Goal: Task Accomplishment & Management: Manage account settings

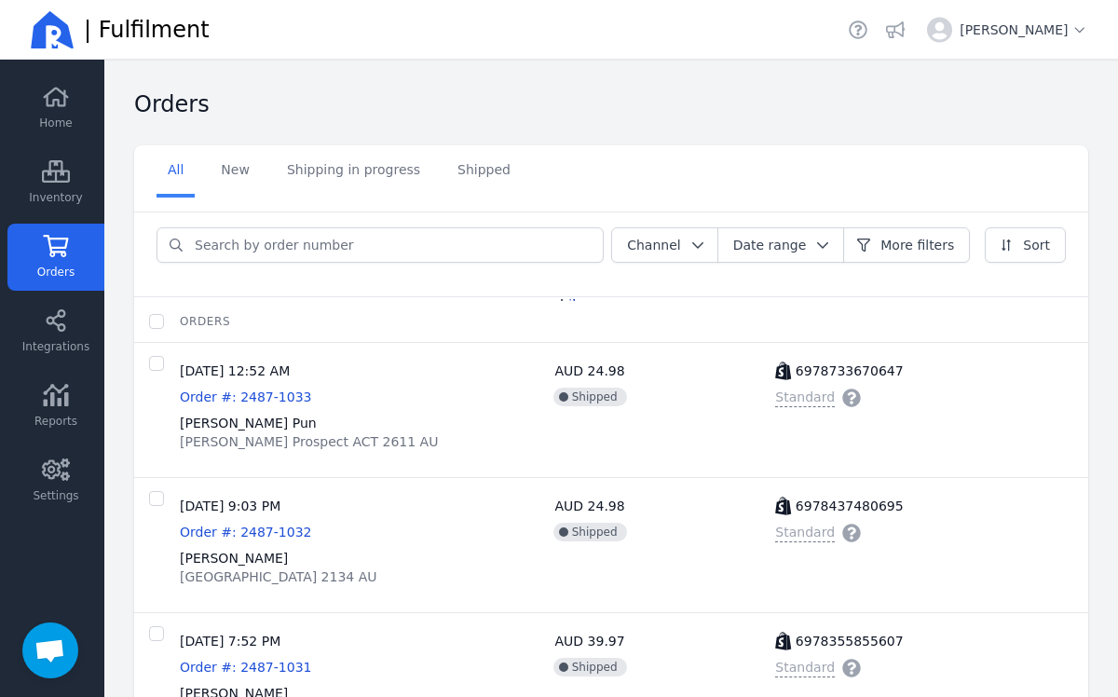
click at [71, 257] on link "Orders" at bounding box center [55, 257] width 97 height 67
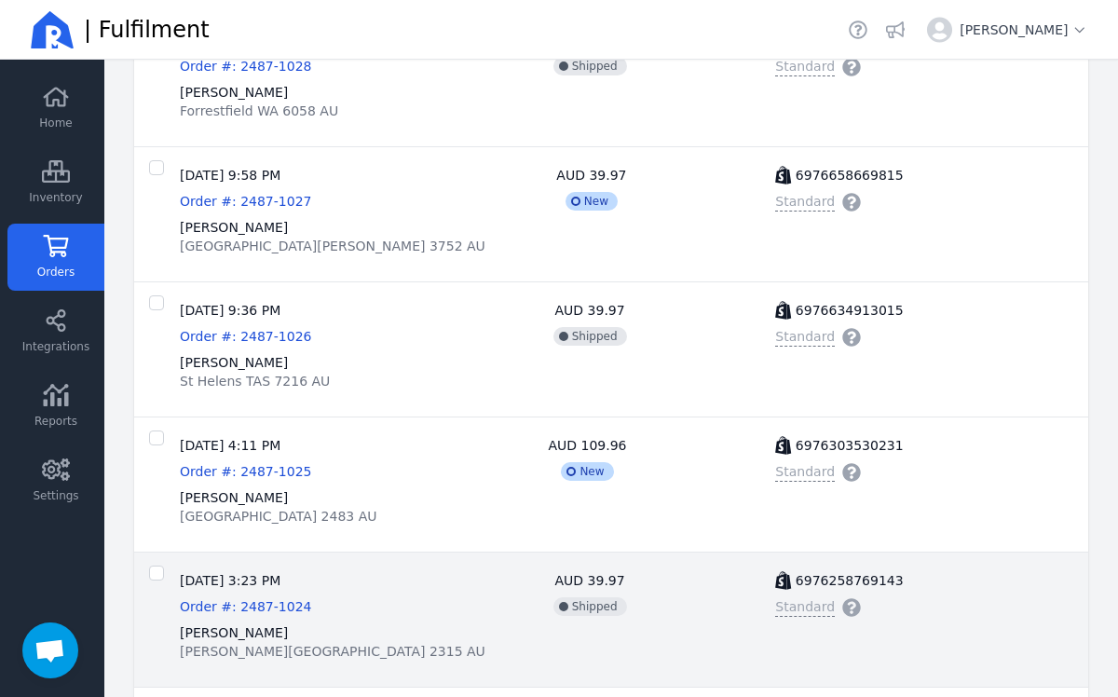
scroll to position [1007, 0]
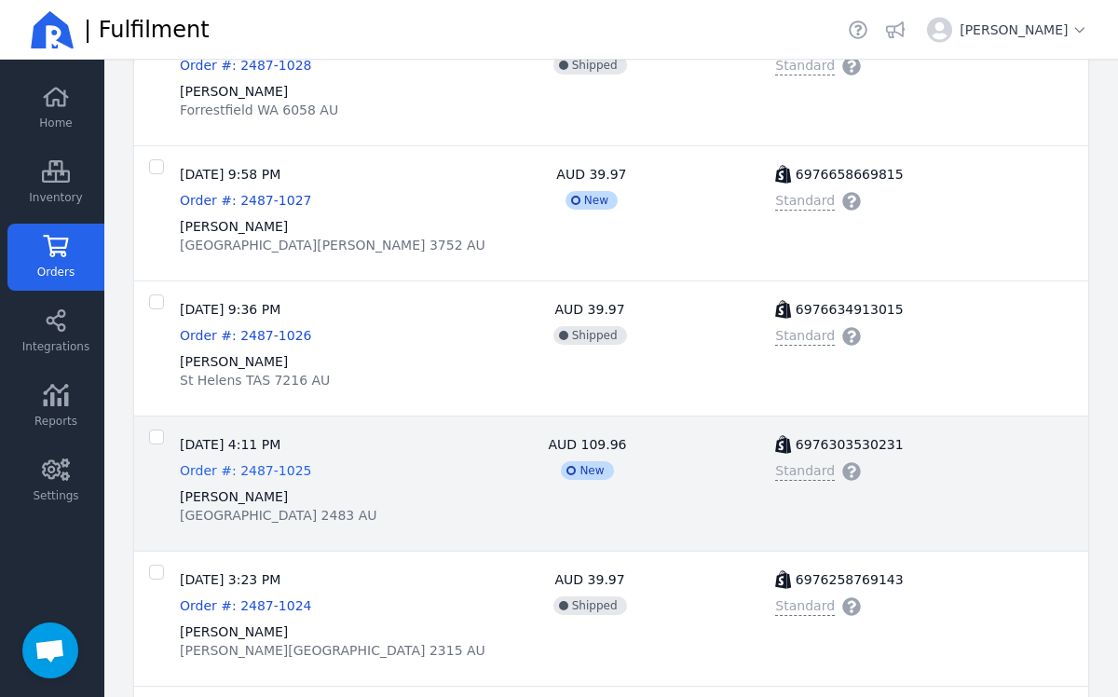
click at [265, 473] on span "Order #: 2487-1025" at bounding box center [245, 470] width 131 height 15
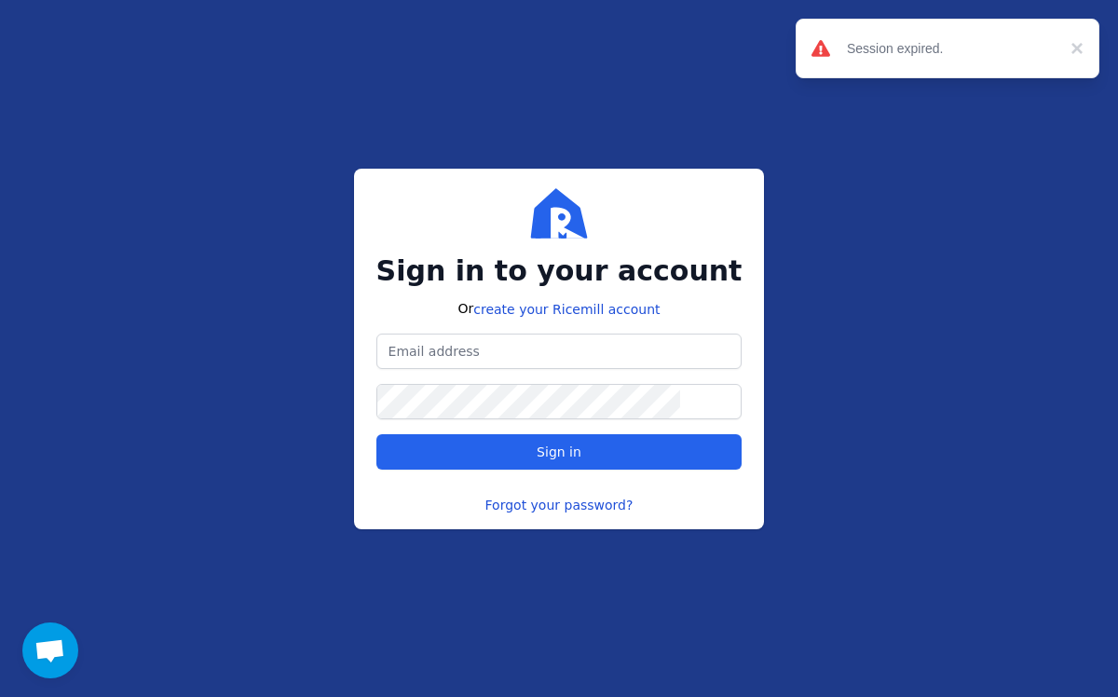
type input "[EMAIL_ADDRESS][DOMAIN_NAME]"
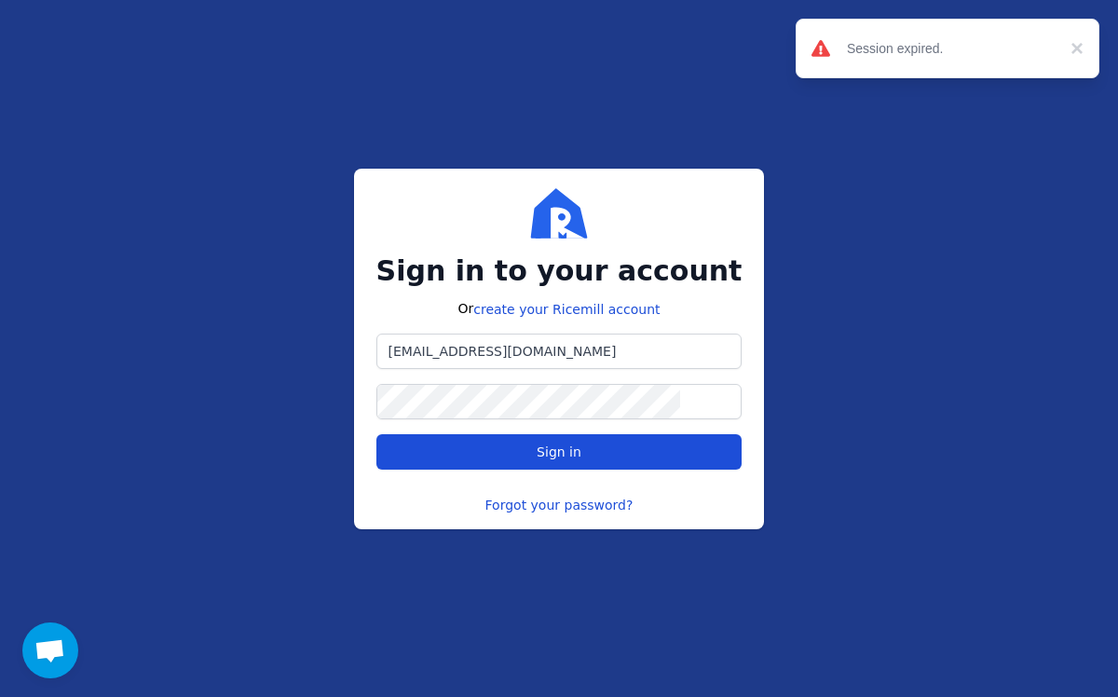
click at [622, 448] on span "Sign in" at bounding box center [559, 452] width 334 height 19
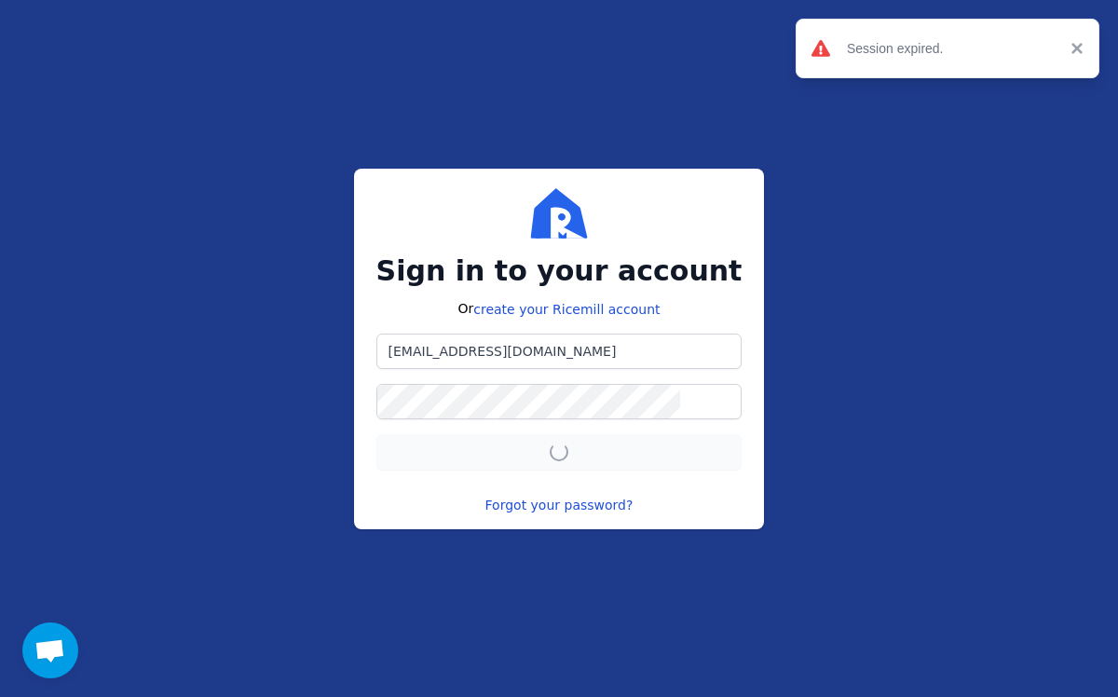
click at [1077, 38] on button "×" at bounding box center [1072, 48] width 22 height 22
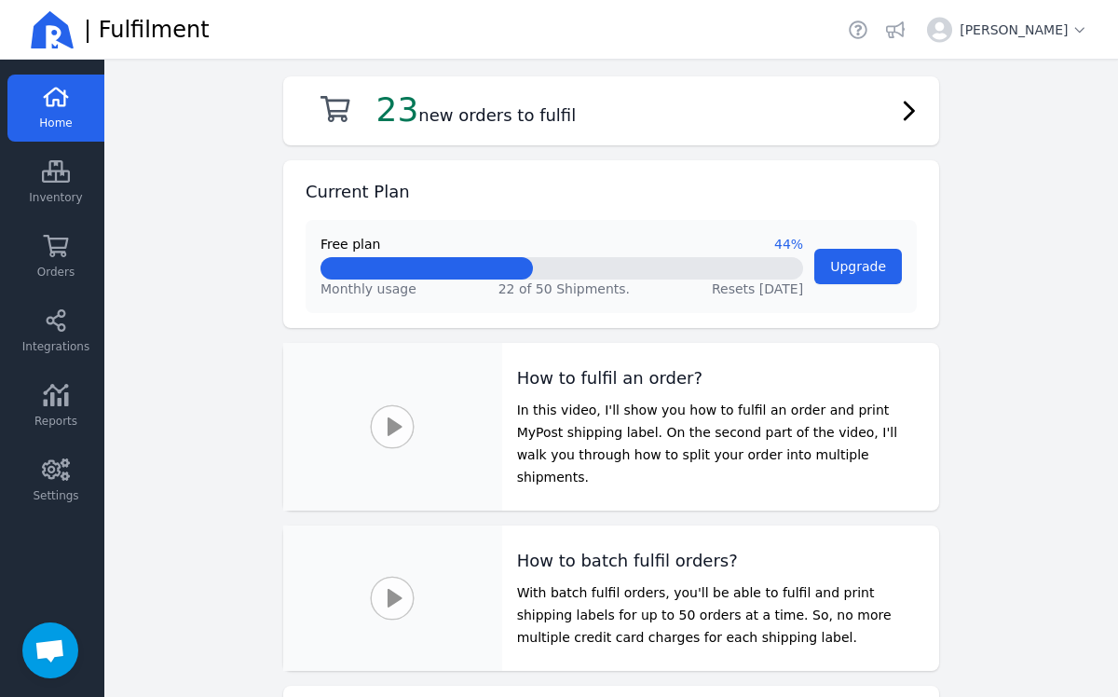
scroll to position [68, 0]
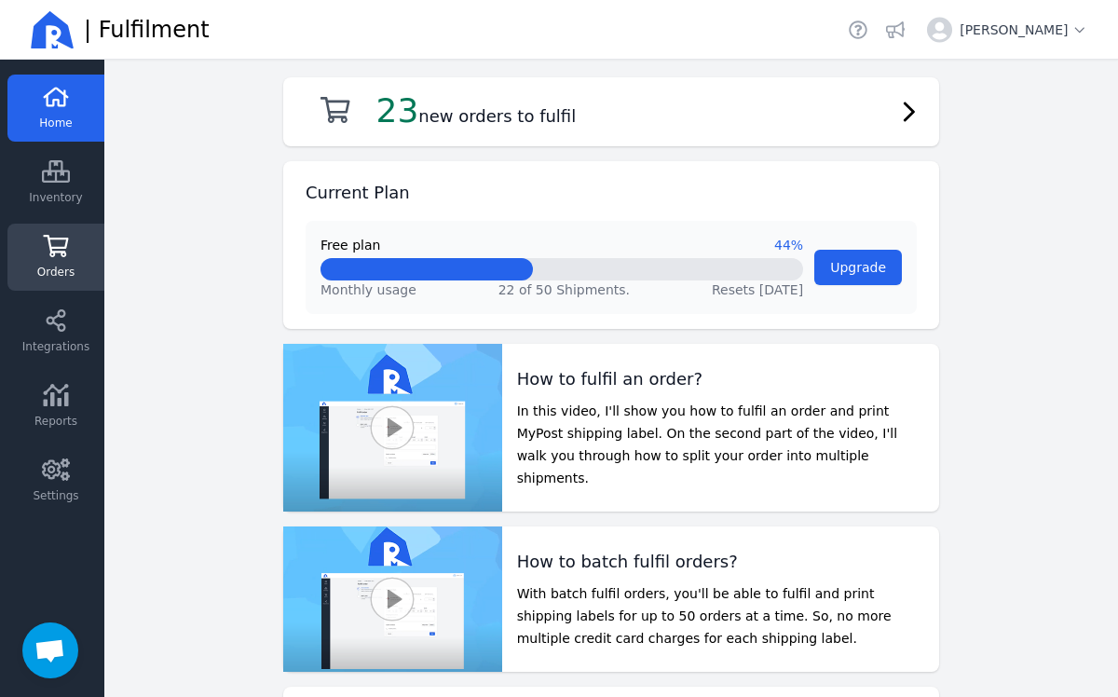
click at [74, 259] on link "Orders" at bounding box center [55, 257] width 97 height 67
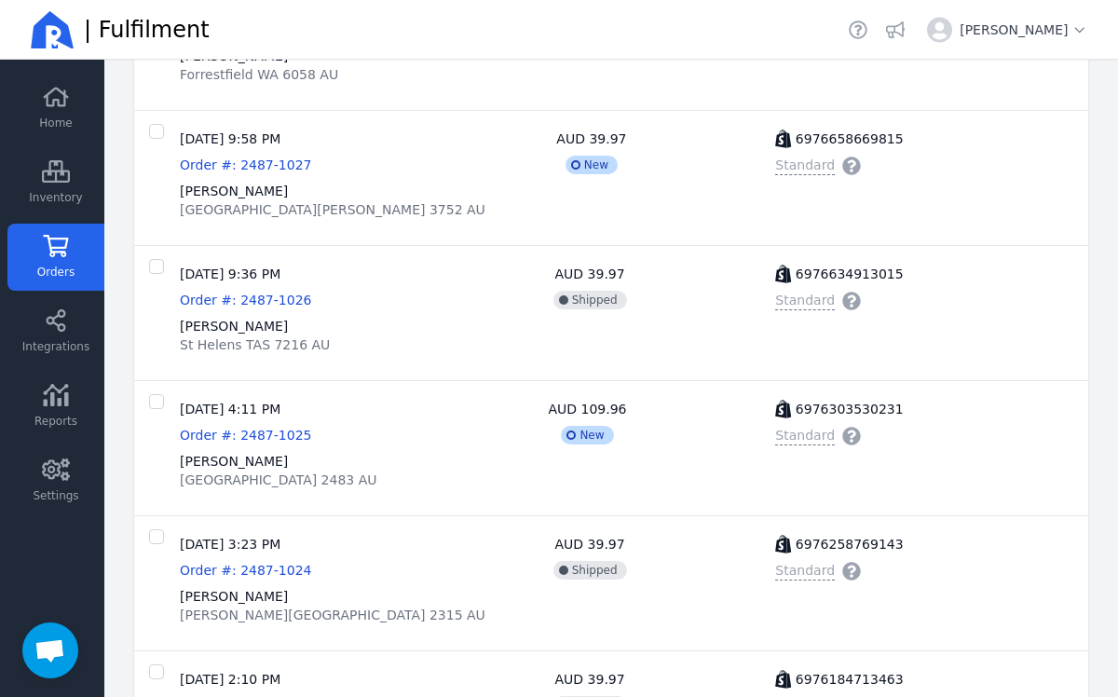
scroll to position [2923, 0]
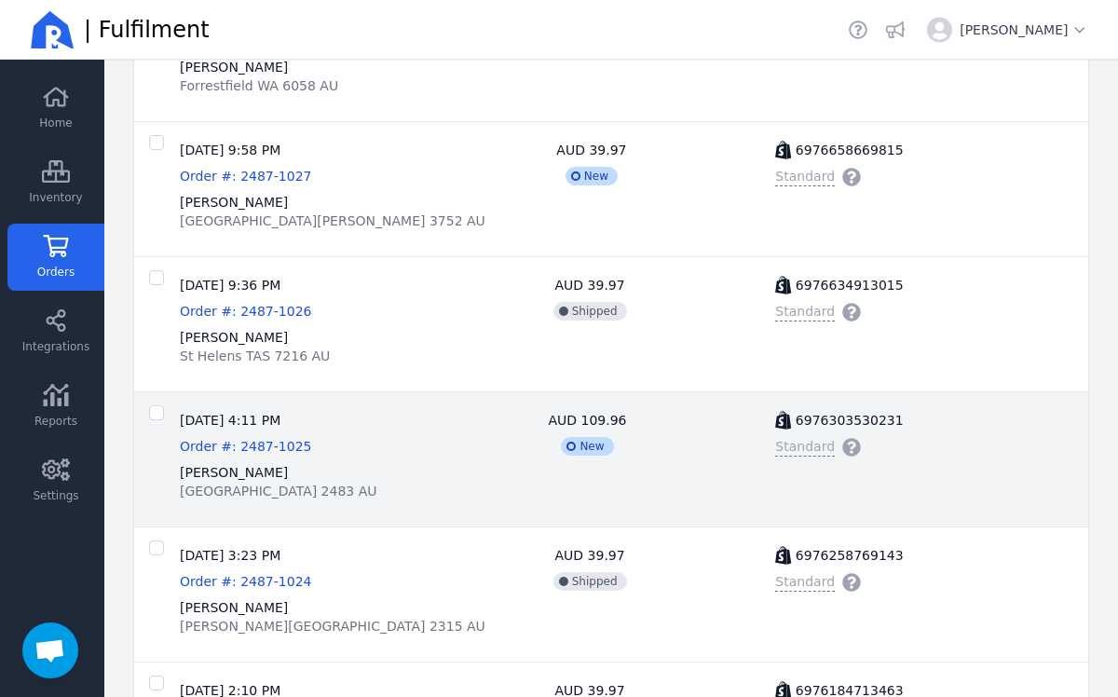
click at [297, 484] on span "[GEOGRAPHIC_DATA] 2483 AU" at bounding box center [279, 491] width 198 height 19
checkbox input "false"
checkbox input "true"
click at [297, 484] on span "[GEOGRAPHIC_DATA] 2483 AU" at bounding box center [279, 491] width 198 height 19
checkbox input "false"
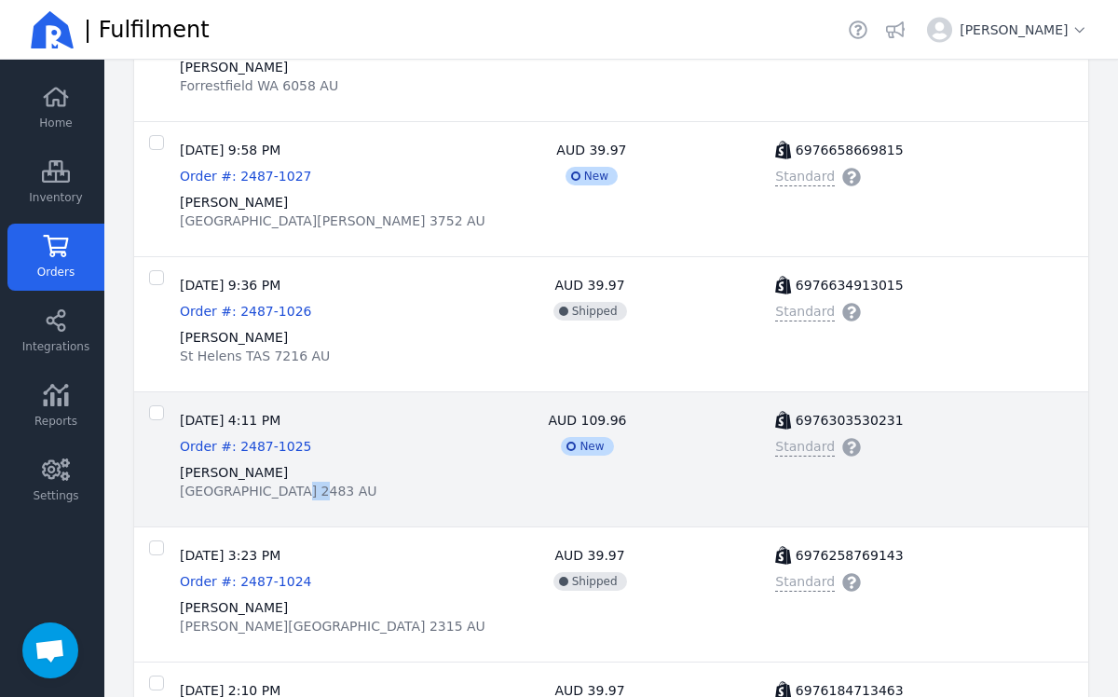
checkbox input "false"
click at [266, 449] on span "Order #: 2487-1025" at bounding box center [245, 446] width 131 height 15
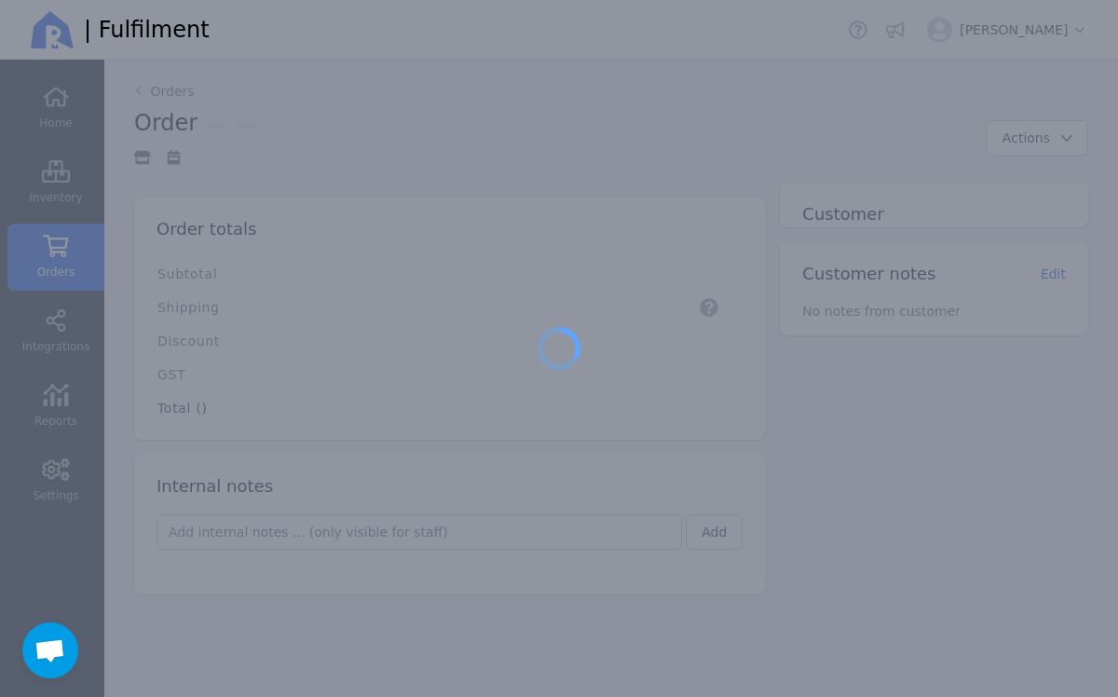
click at [266, 449] on div at bounding box center [559, 348] width 1118 height 697
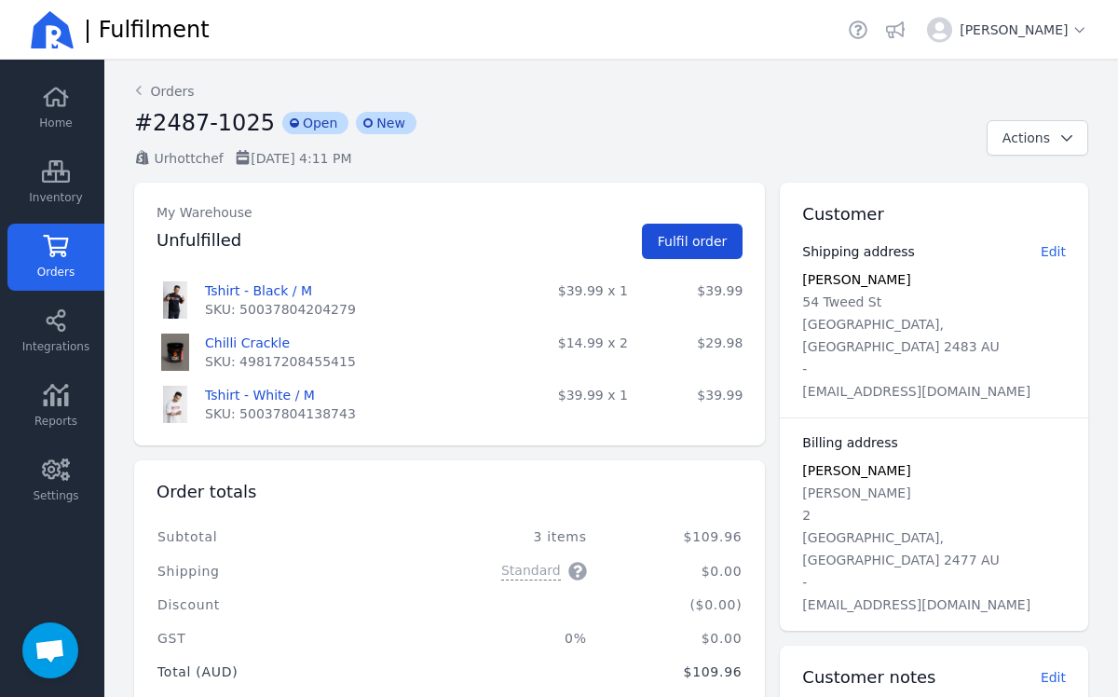
click at [677, 232] on span "Fulfil order" at bounding box center [693, 241] width 70 height 19
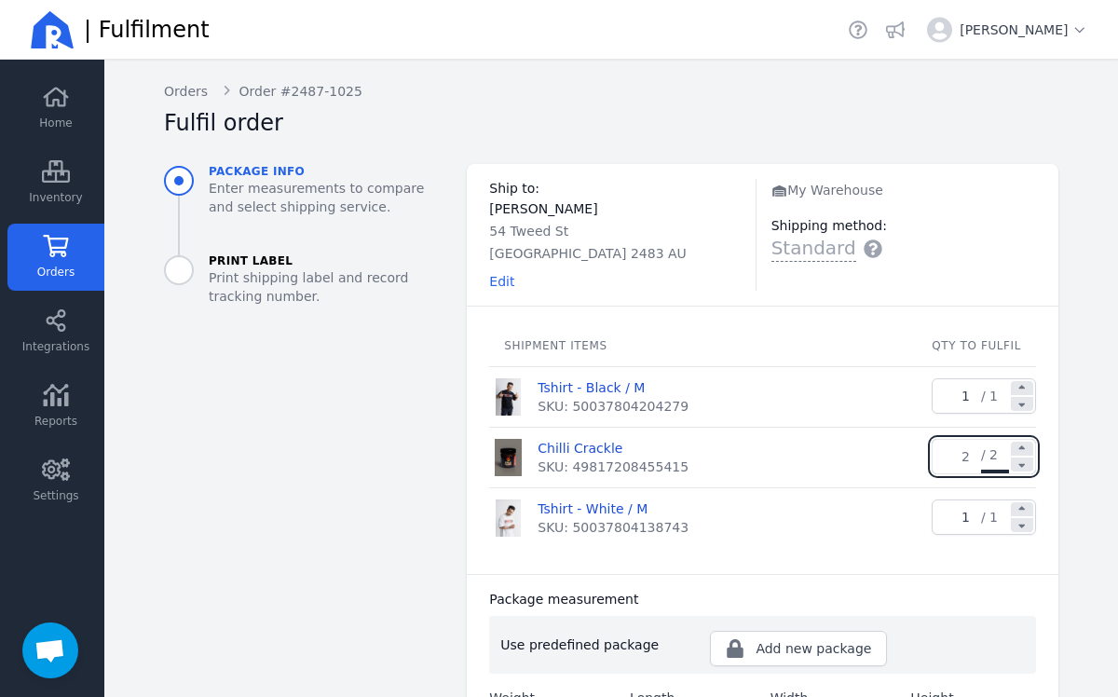
click at [48, 259] on link "Orders" at bounding box center [55, 257] width 97 height 67
